Goal: Information Seeking & Learning: Learn about a topic

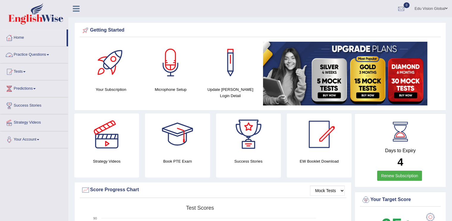
click at [34, 57] on link "Practice Questions" at bounding box center [34, 53] width 68 height 15
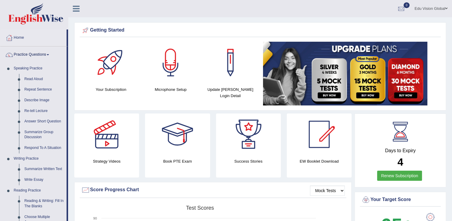
click at [34, 57] on link "Practice Questions" at bounding box center [33, 53] width 66 height 15
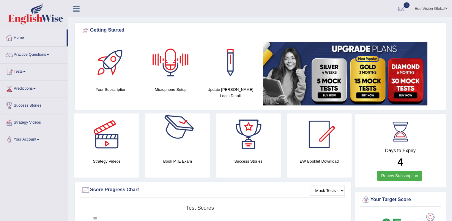
click at [120, 145] on div at bounding box center [107, 134] width 42 height 42
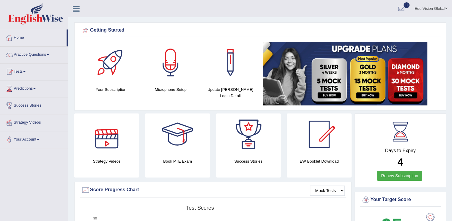
click at [107, 144] on div at bounding box center [107, 134] width 42 height 42
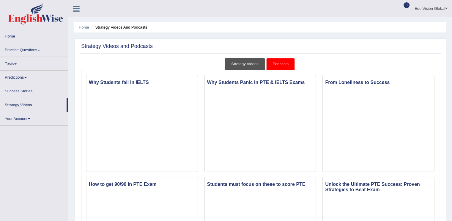
click at [249, 65] on link "Strategy Videos" at bounding box center [245, 64] width 40 height 12
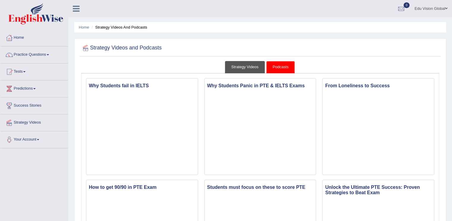
click at [248, 67] on link "Strategy Videos" at bounding box center [245, 67] width 40 height 12
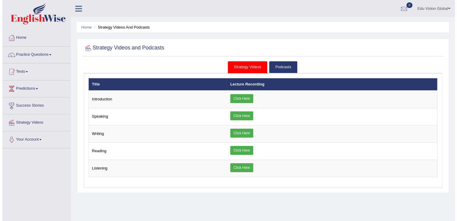
scroll to position [77, 0]
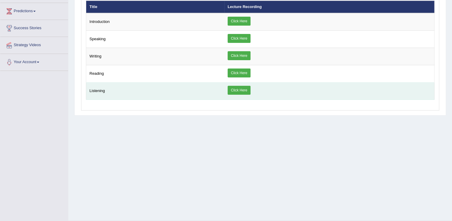
click at [239, 86] on link "Click Here" at bounding box center [239, 90] width 23 height 9
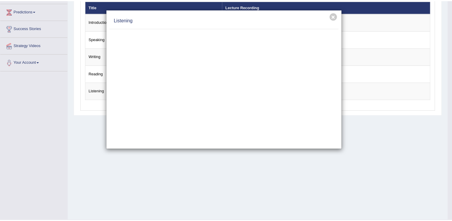
scroll to position [0, 0]
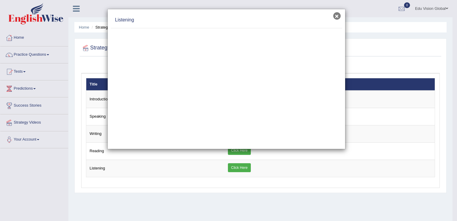
click at [339, 14] on button "×" at bounding box center [336, 15] width 7 height 7
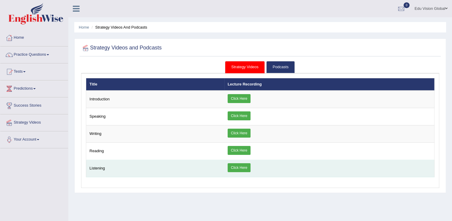
click at [232, 167] on link "Click Here" at bounding box center [239, 167] width 23 height 9
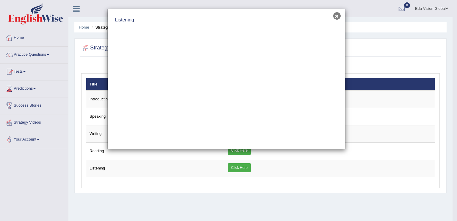
click at [338, 18] on button "×" at bounding box center [336, 15] width 7 height 7
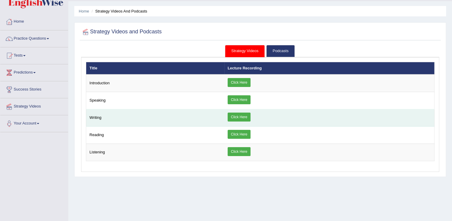
scroll to position [15, 0]
